Goal: Information Seeking & Learning: Learn about a topic

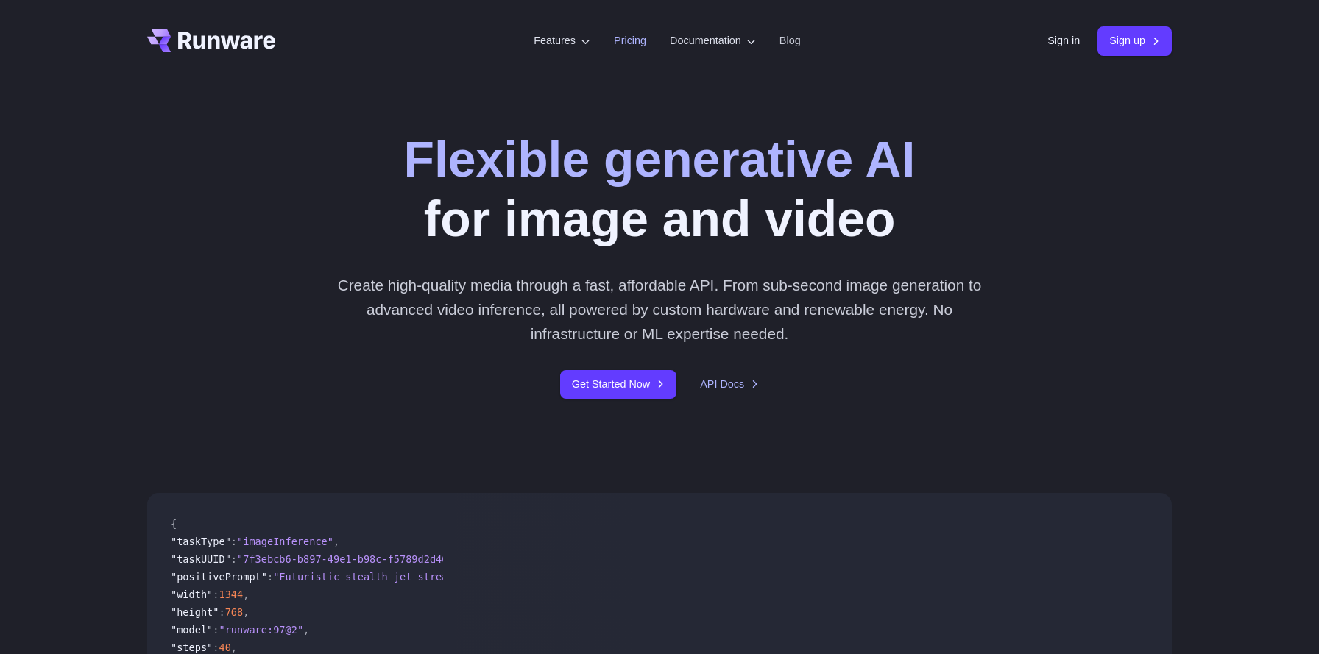
click at [627, 40] on link "Pricing" at bounding box center [630, 40] width 32 height 17
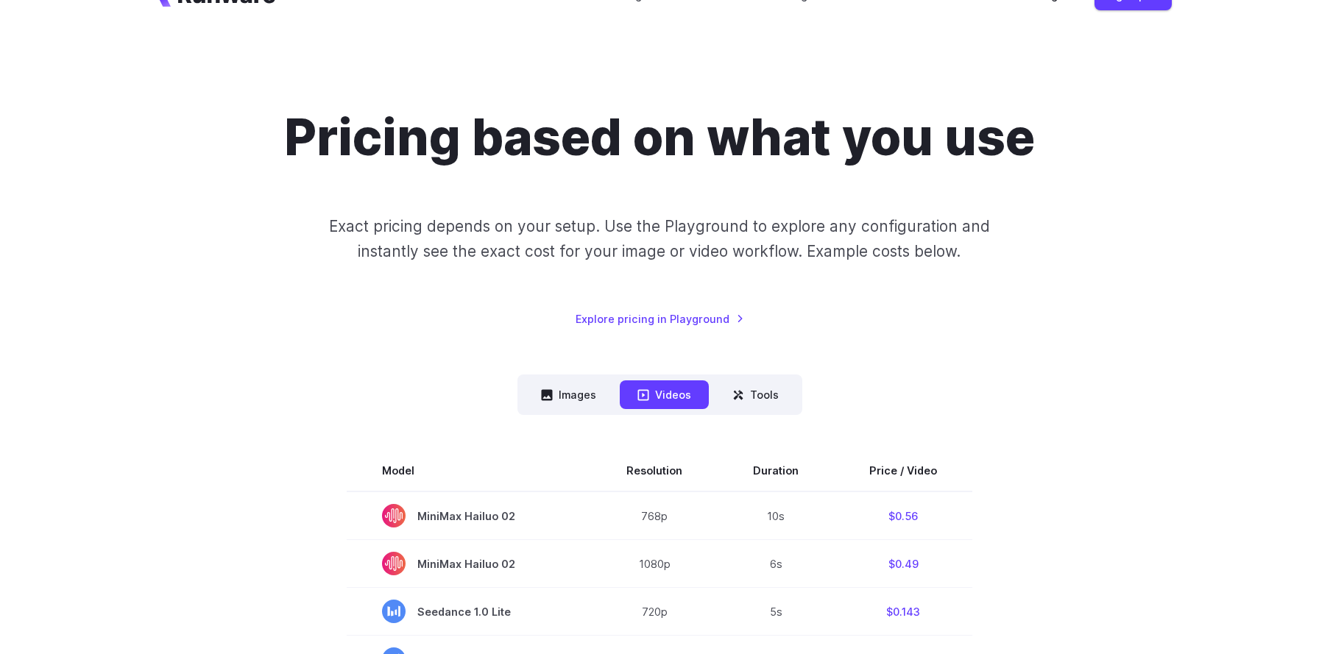
scroll to position [38, 0]
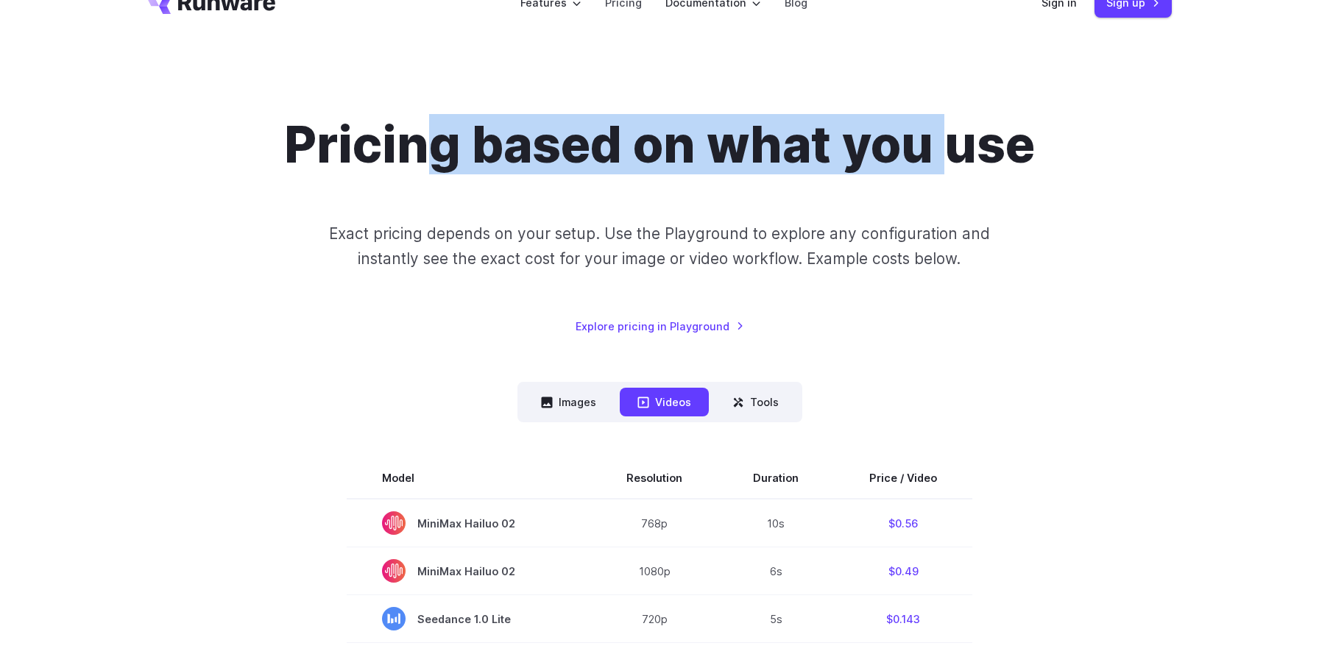
drag, startPoint x: 418, startPoint y: 143, endPoint x: 945, endPoint y: 146, distance: 527.6
click at [945, 146] on h1 "Pricing based on what you use" at bounding box center [659, 145] width 751 height 60
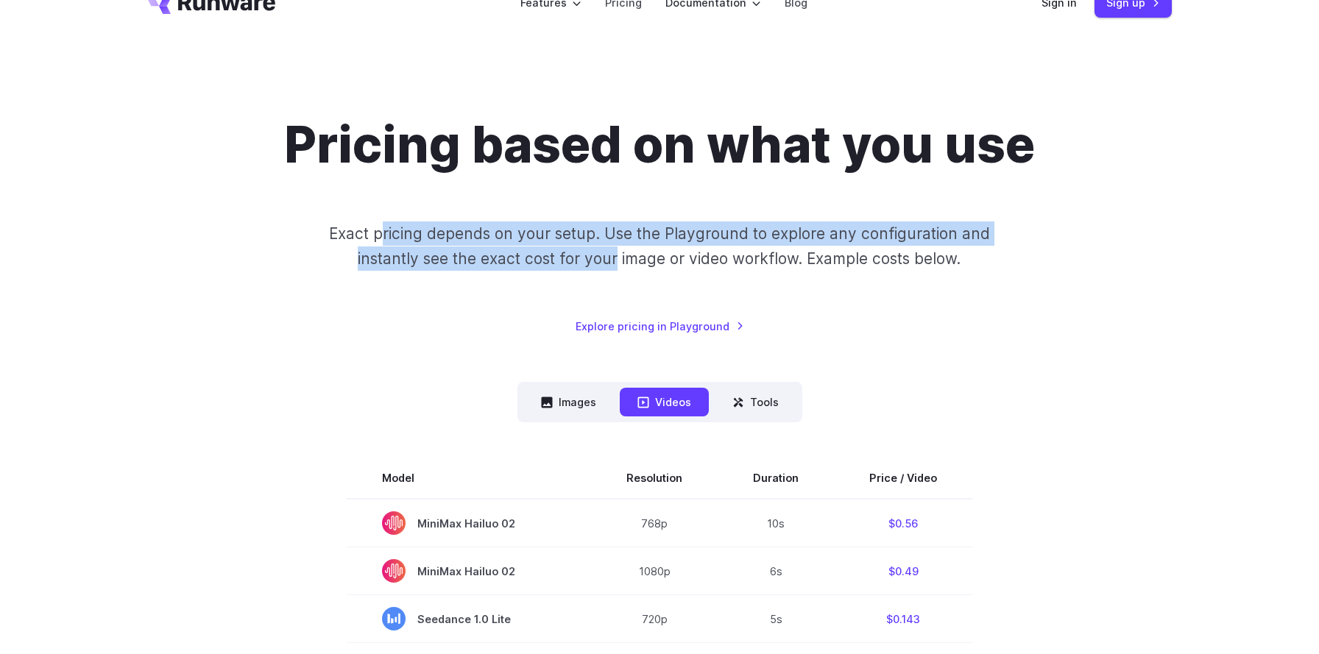
drag, startPoint x: 385, startPoint y: 236, endPoint x: 619, endPoint y: 246, distance: 234.2
click at [619, 246] on p "Exact pricing depends on your setup. Use the Playground to explore any configur…" at bounding box center [659, 245] width 717 height 49
click at [661, 238] on p "Exact pricing depends on your setup. Use the Playground to explore any configur…" at bounding box center [659, 245] width 717 height 49
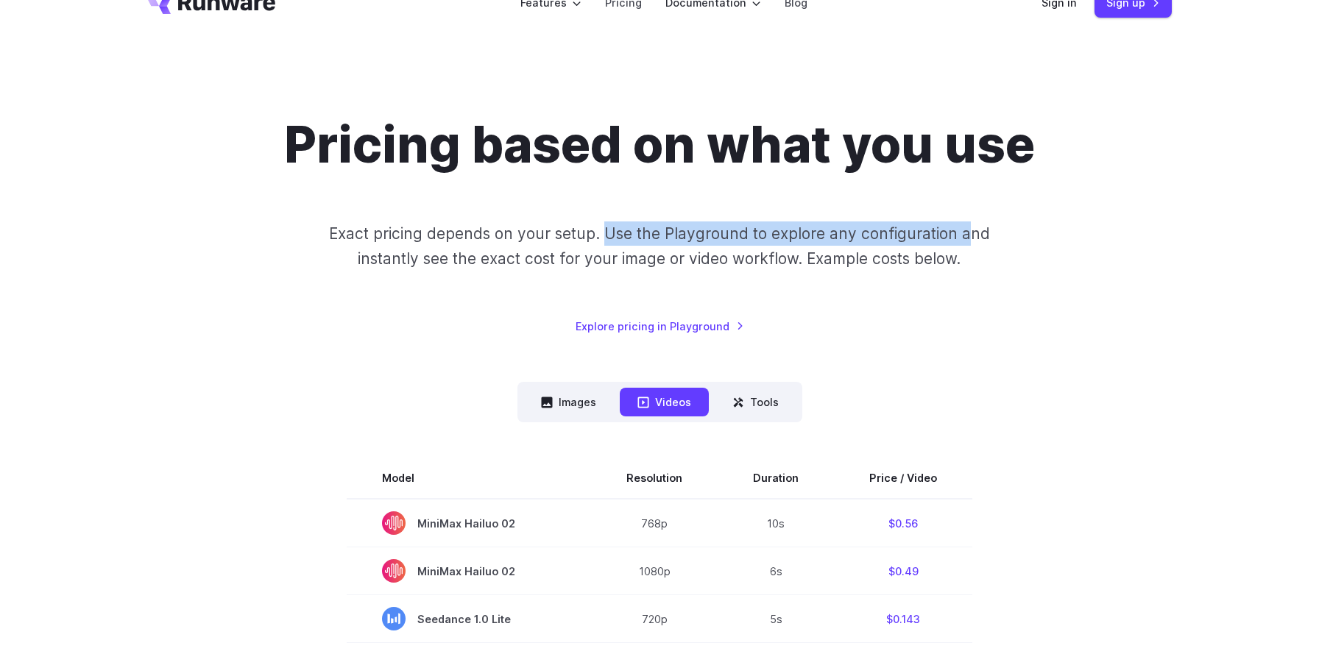
drag, startPoint x: 607, startPoint y: 233, endPoint x: 968, endPoint y: 244, distance: 361.4
click at [968, 244] on p "Exact pricing depends on your setup. Use the Playground to explore any configur…" at bounding box center [659, 245] width 717 height 49
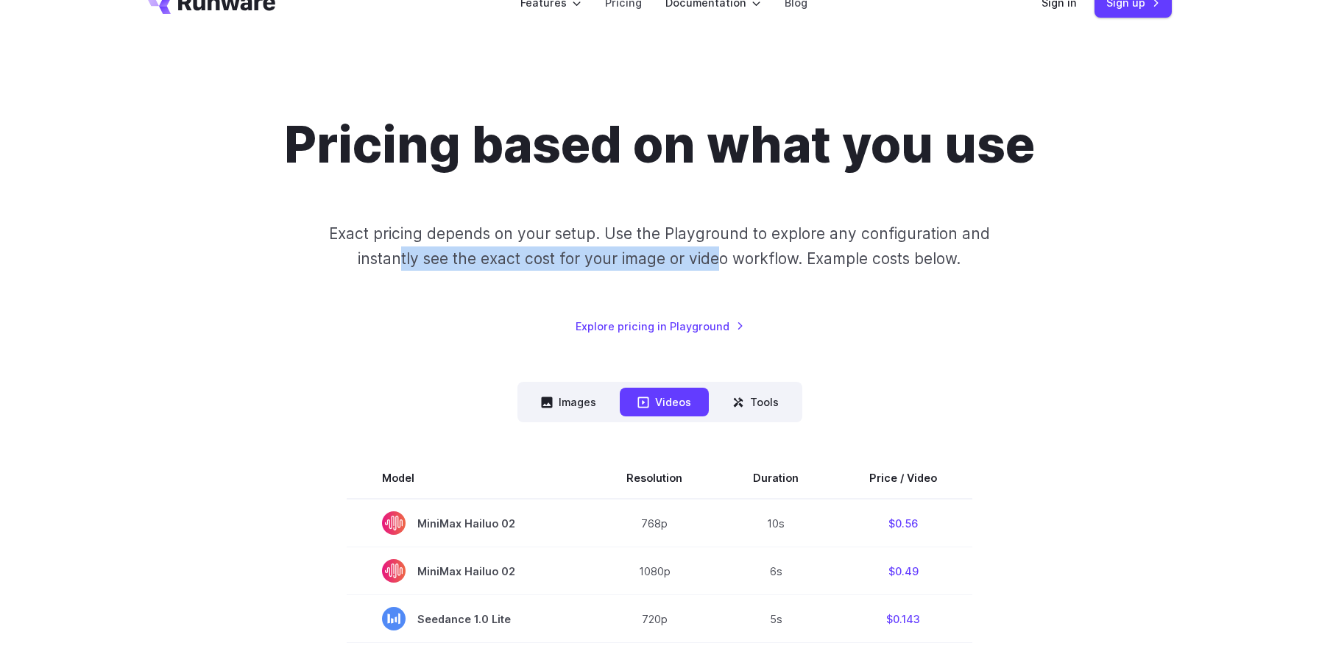
drag, startPoint x: 402, startPoint y: 260, endPoint x: 728, endPoint y: 260, distance: 326.0
click at [728, 260] on p "Exact pricing depends on your setup. Use the Playground to explore any configur…" at bounding box center [659, 245] width 717 height 49
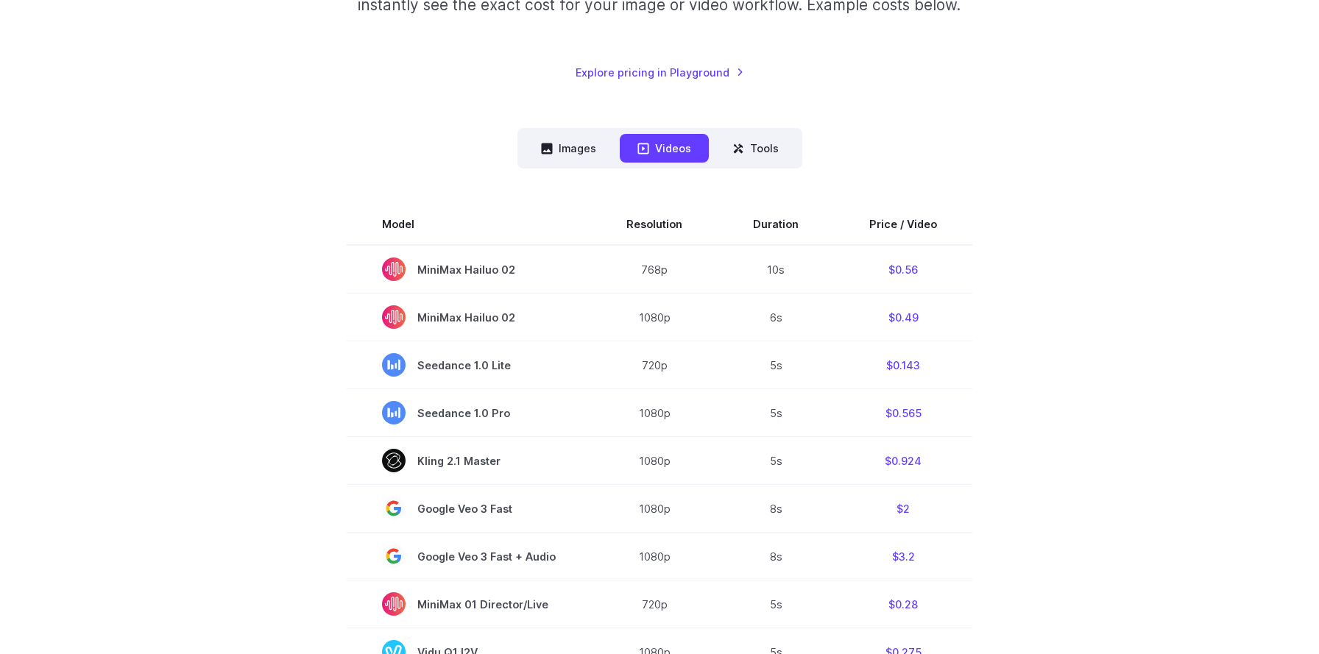
scroll to position [325, 0]
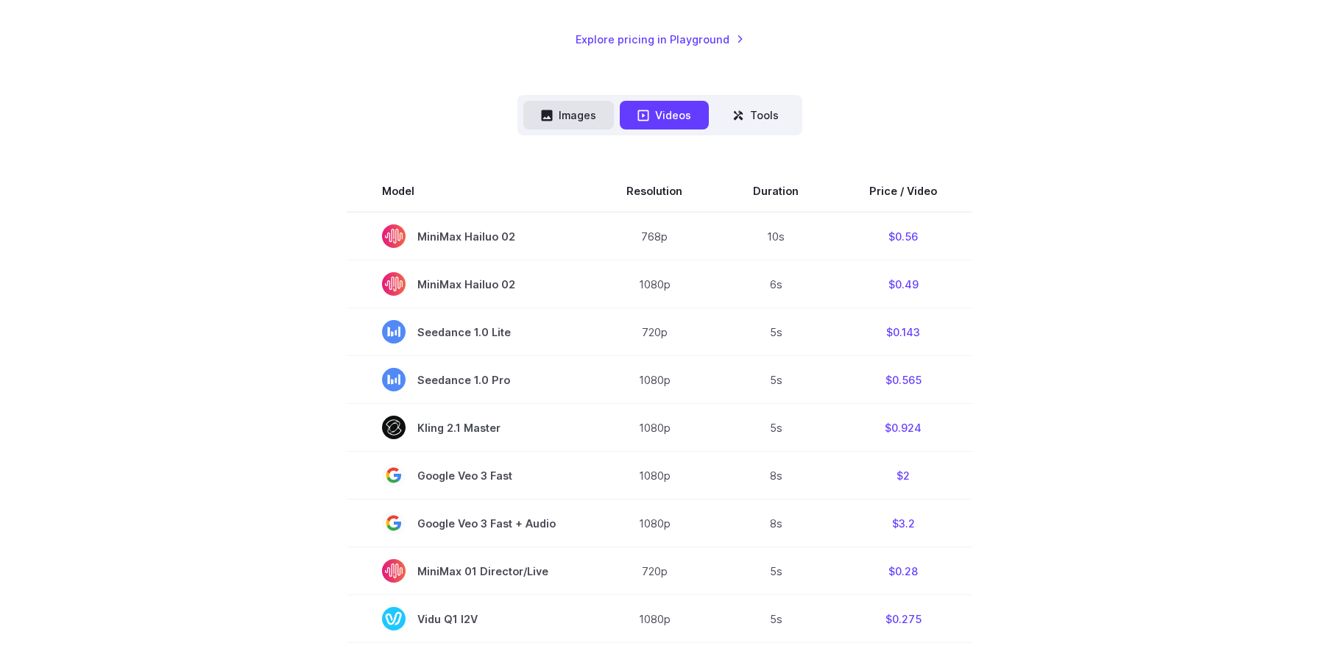
click at [576, 124] on button "Images" at bounding box center [568, 115] width 91 height 29
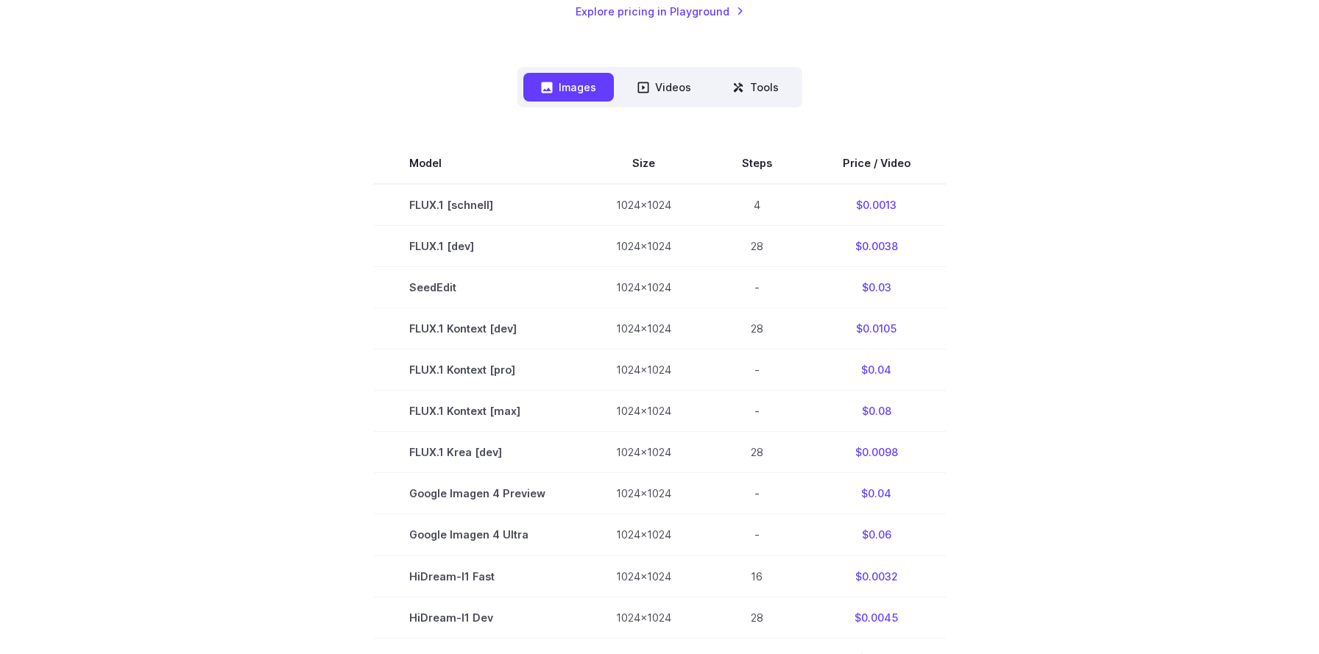
scroll to position [350, 0]
click at [759, 92] on button "Tools" at bounding box center [755, 90] width 82 height 29
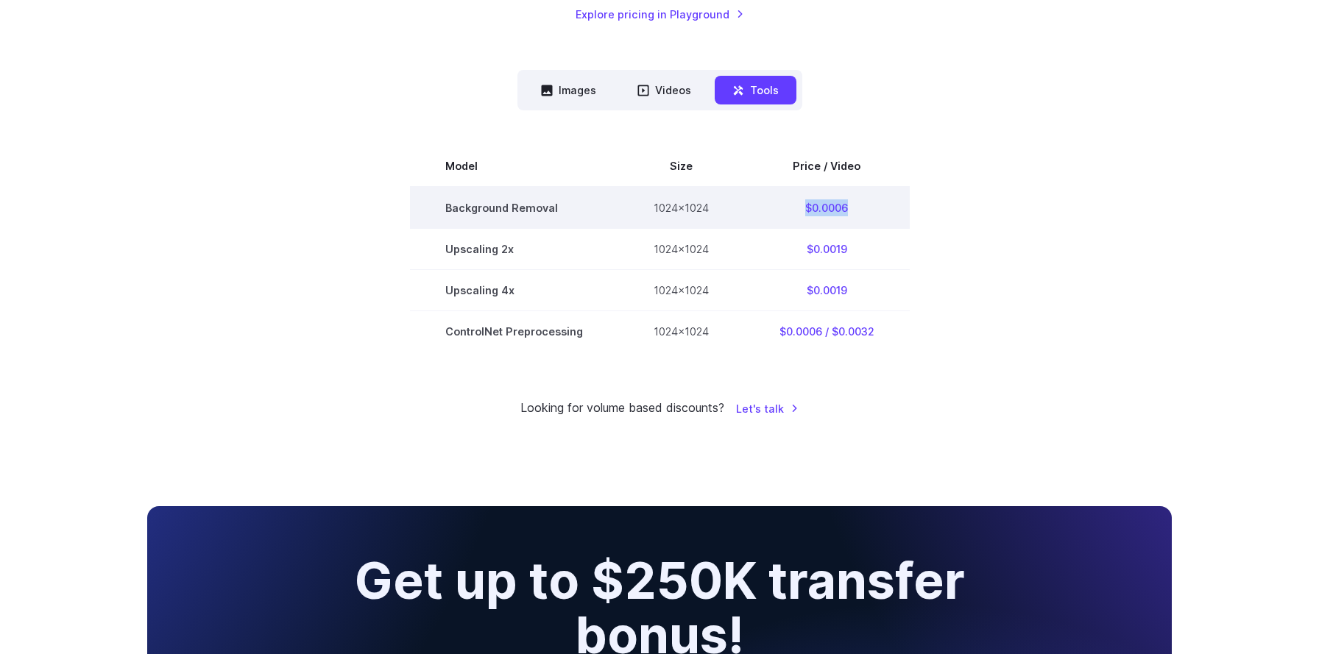
drag, startPoint x: 803, startPoint y: 207, endPoint x: 858, endPoint y: 207, distance: 54.5
click at [858, 207] on td "$0.0006" at bounding box center [827, 208] width 166 height 42
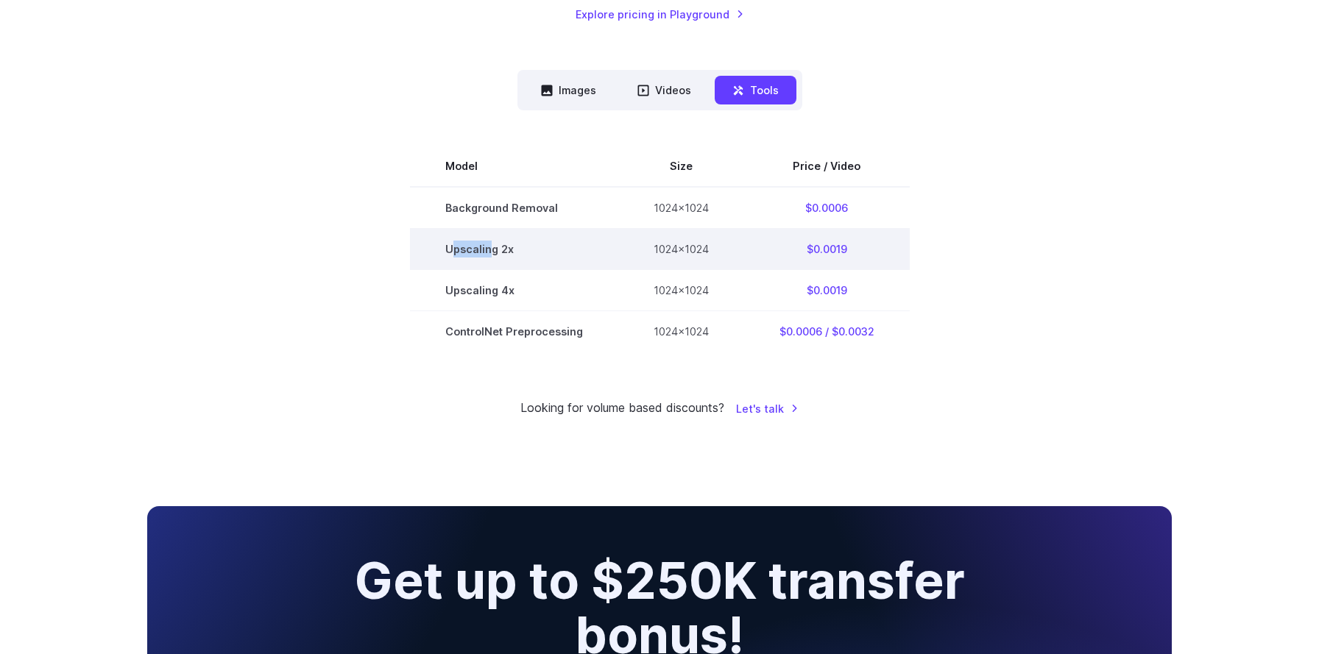
drag, startPoint x: 453, startPoint y: 250, endPoint x: 489, endPoint y: 250, distance: 36.1
click at [489, 250] on td "Upscaling 2x" at bounding box center [514, 249] width 208 height 41
drag, startPoint x: 806, startPoint y: 249, endPoint x: 873, endPoint y: 249, distance: 67.0
click at [873, 249] on td "$0.0019" at bounding box center [827, 249] width 166 height 41
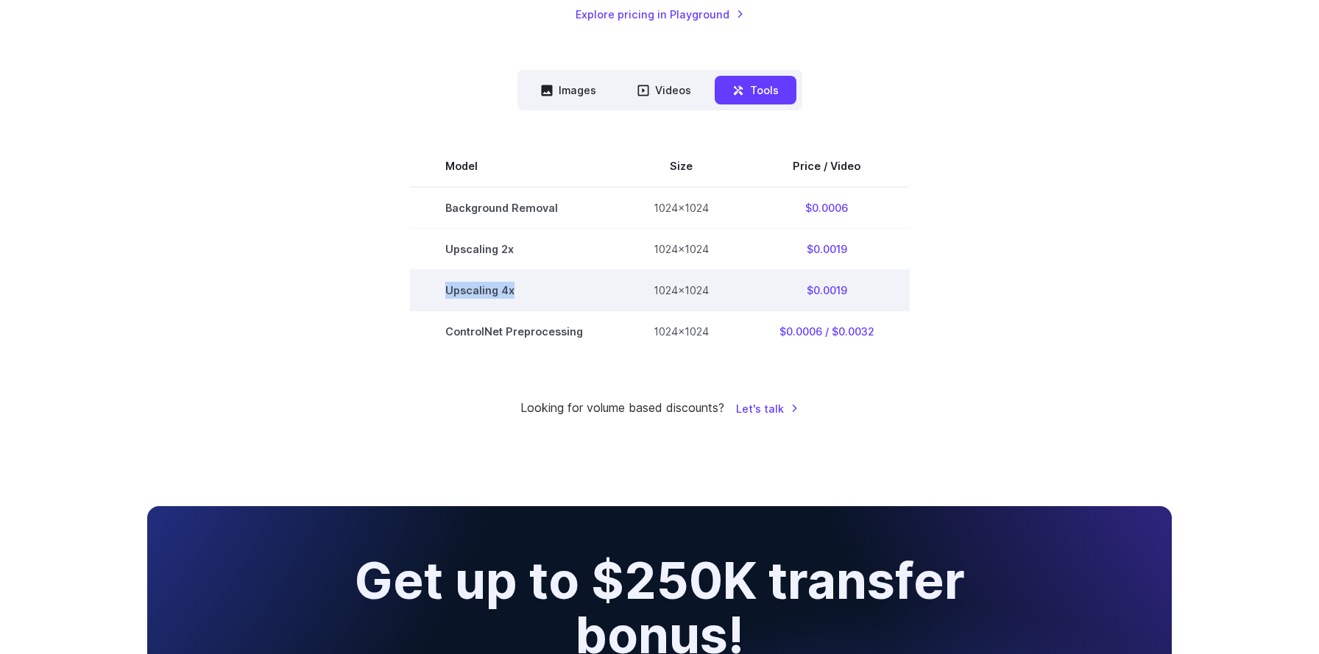
drag, startPoint x: 445, startPoint y: 294, endPoint x: 512, endPoint y: 294, distance: 67.0
click at [512, 294] on td "Upscaling 4x" at bounding box center [514, 290] width 208 height 41
drag, startPoint x: 802, startPoint y: 289, endPoint x: 879, endPoint y: 289, distance: 76.5
click at [879, 289] on td "$0.0019" at bounding box center [827, 290] width 166 height 41
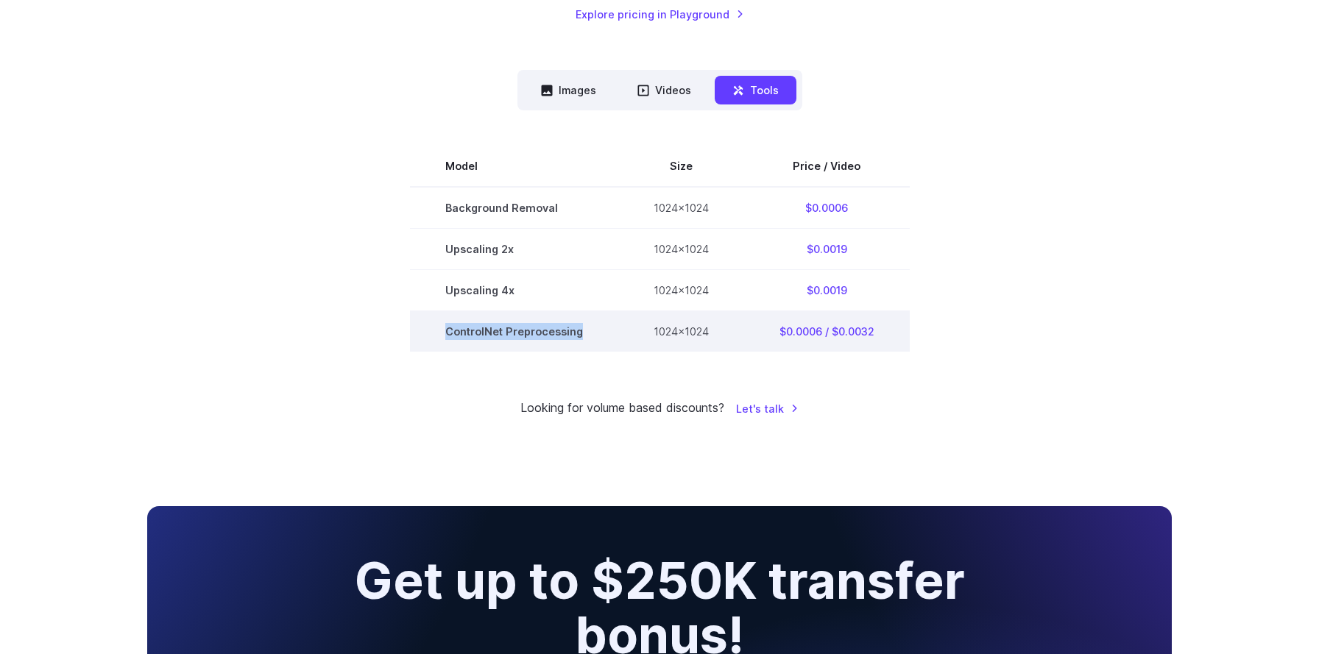
drag, startPoint x: 448, startPoint y: 331, endPoint x: 583, endPoint y: 334, distance: 134.7
click at [583, 334] on td "ControlNet Preprocessing" at bounding box center [514, 331] width 208 height 41
drag, startPoint x: 446, startPoint y: 333, endPoint x: 581, endPoint y: 333, distance: 134.7
click at [581, 333] on td "ControlNet Preprocessing" at bounding box center [514, 331] width 208 height 41
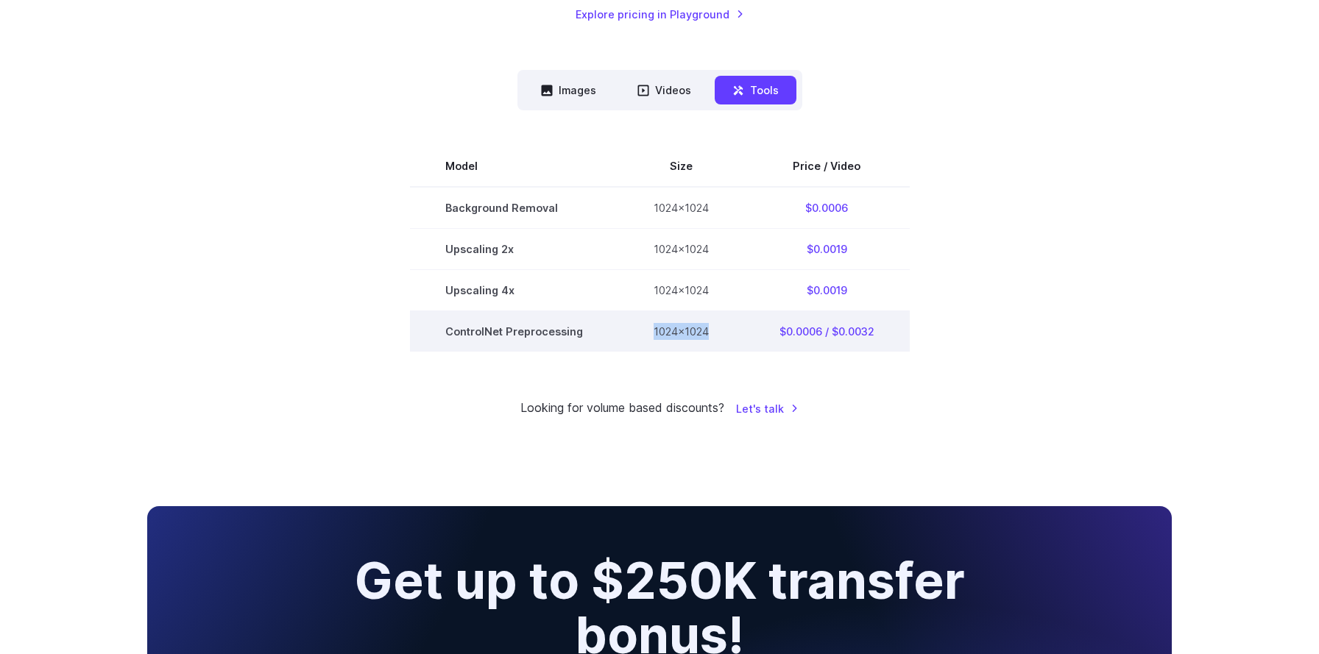
drag, startPoint x: 650, startPoint y: 335, endPoint x: 720, endPoint y: 335, distance: 69.9
click at [720, 335] on td "1024x1024" at bounding box center [681, 331] width 126 height 41
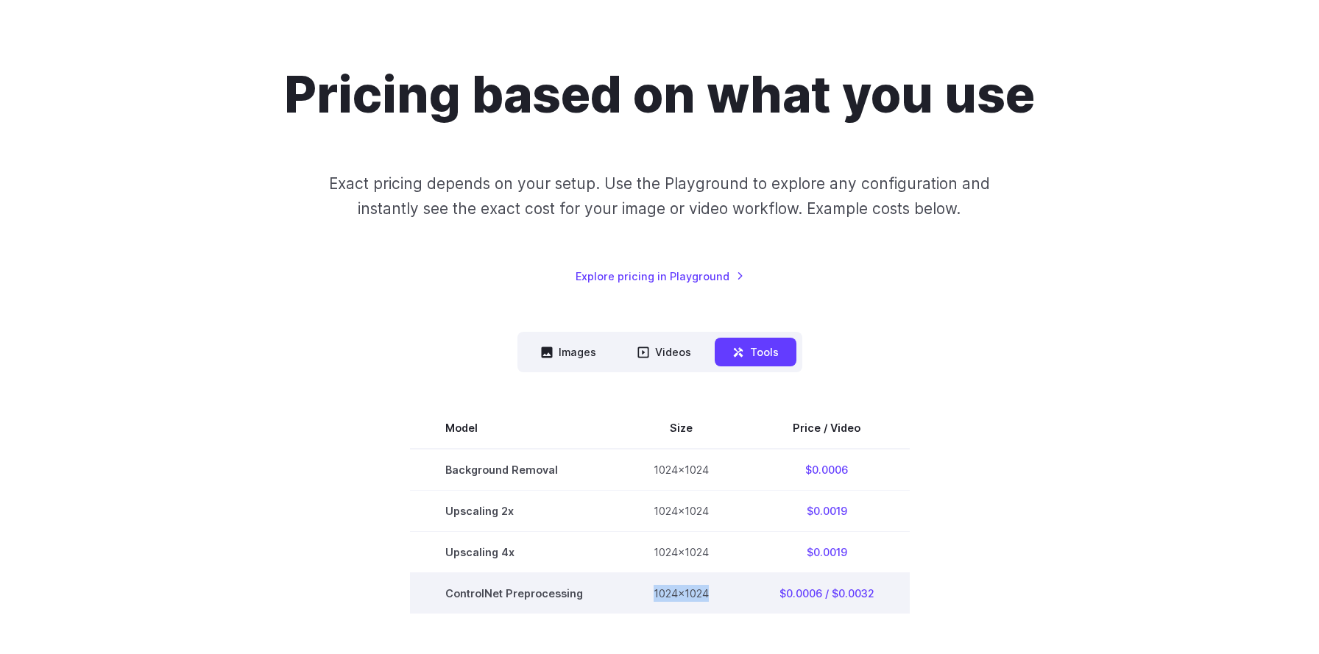
scroll to position [49, 0]
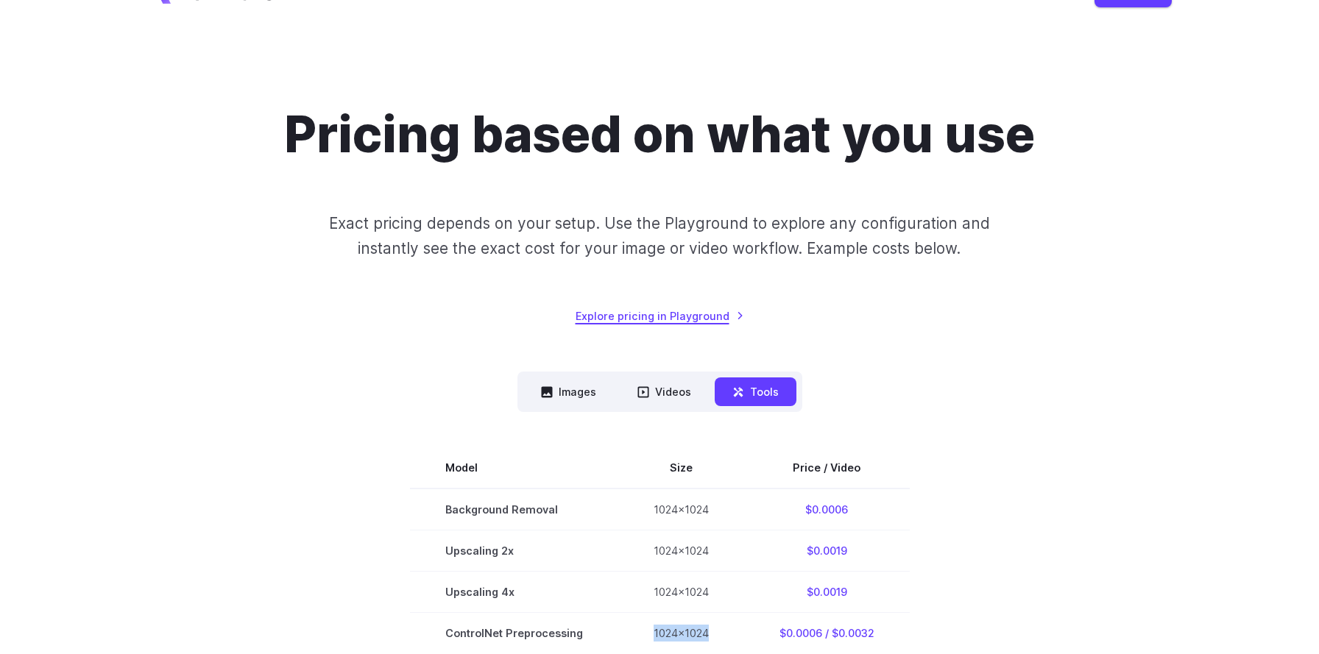
click at [680, 319] on link "Explore pricing in Playground" at bounding box center [659, 316] width 168 height 17
